Goal: Check status

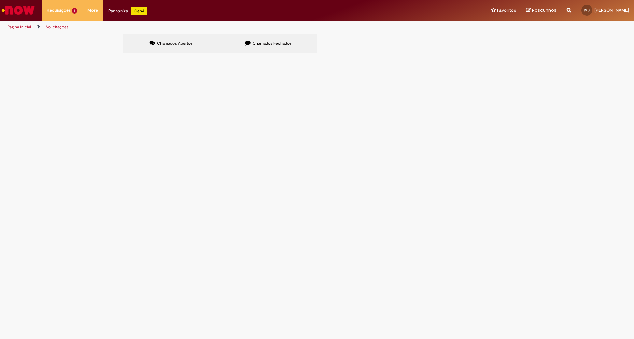
click at [0, 0] on td "Solicito a emissão da NFe de triangulação do projeto de Compra de Materiais Cor…" at bounding box center [0, 0] width 0 height 0
click at [0, 0] on td "R13571888" at bounding box center [0, 0] width 0 height 0
click at [0, 0] on span "R13571888" at bounding box center [0, 0] width 0 height 0
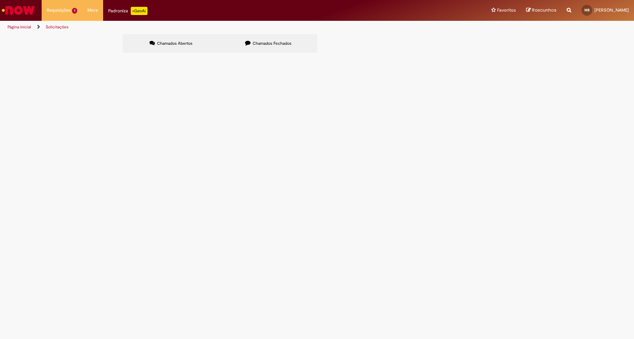
click at [0, 0] on span "R13571888" at bounding box center [0, 0] width 0 height 0
drag, startPoint x: 141, startPoint y: 97, endPoint x: 190, endPoint y: 104, distance: 48.9
click at [0, 0] on span "R13571888" at bounding box center [0, 0] width 0 height 0
click at [0, 0] on span "Merchandising (MKT)" at bounding box center [0, 0] width 0 height 0
click at [176, 99] on main "Solicitações Chamados Abertos Chamados Fechados Itens solicitados Exportar como…" at bounding box center [317, 186] width 634 height 305
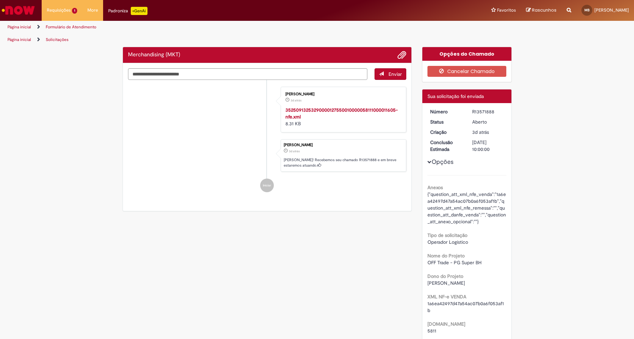
click at [302, 187] on div "Enviar [PERSON_NAME] 3d atrás 3 dias atrás 352509132532900001275500100000581110…" at bounding box center [267, 137] width 289 height 148
